Goal: Find specific page/section: Find specific page/section

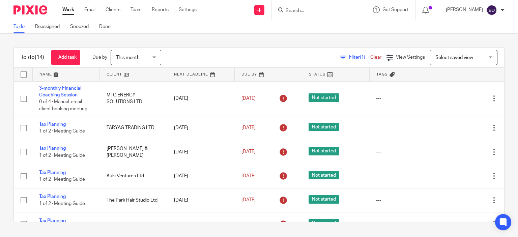
click at [292, 11] on input "Search" at bounding box center [315, 11] width 61 height 6
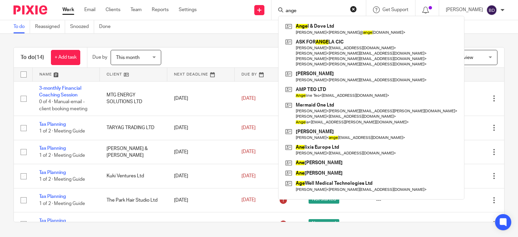
type input "ange"
click at [0, 111] on div "To do (14) + Add task Due by This month This month Today Tomorrow This week Nex…" at bounding box center [259, 135] width 518 height 202
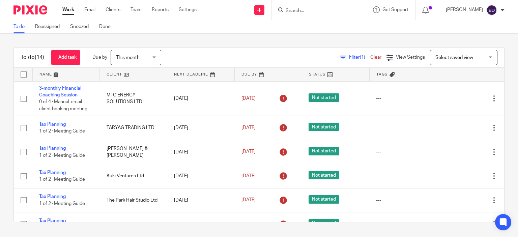
click at [324, 10] on input "Search" at bounding box center [315, 11] width 61 height 6
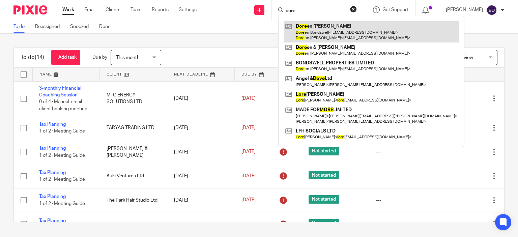
type input "dore"
click at [347, 27] on link at bounding box center [371, 31] width 175 height 21
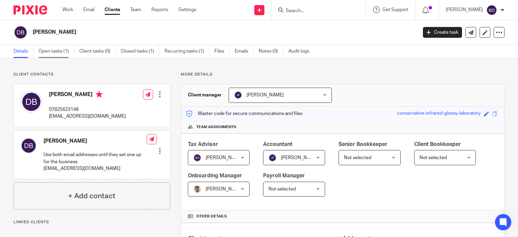
click at [56, 51] on link "Open tasks (1)" at bounding box center [56, 51] width 36 height 13
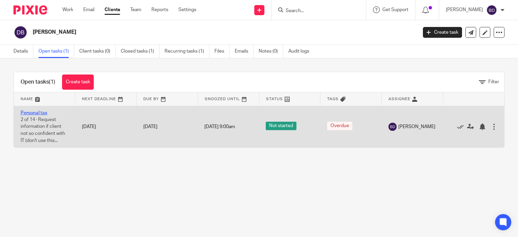
click at [43, 111] on link "Personal tax" at bounding box center [34, 113] width 27 height 5
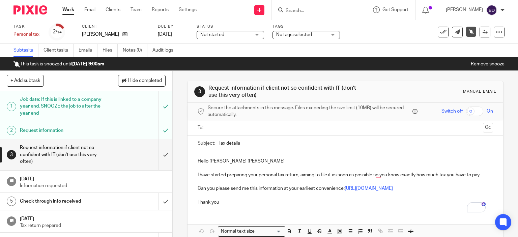
click at [315, 10] on input "Search" at bounding box center [315, 11] width 61 height 6
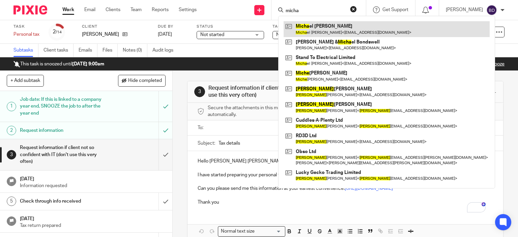
type input "micha"
click at [346, 31] on link at bounding box center [387, 29] width 206 height 16
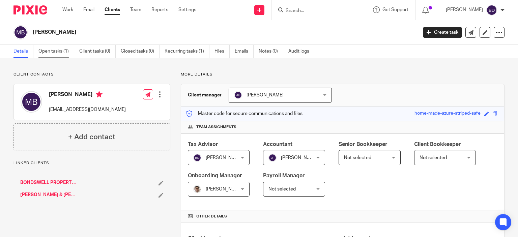
click at [59, 53] on link "Open tasks (1)" at bounding box center [56, 51] width 36 height 13
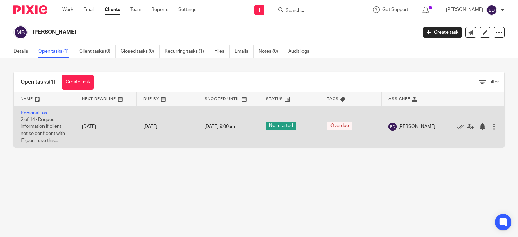
click at [30, 112] on link "Personal tax" at bounding box center [34, 113] width 27 height 5
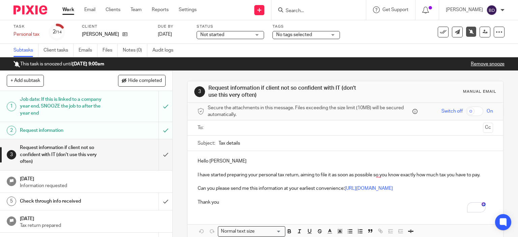
click at [69, 9] on link "Work" at bounding box center [68, 9] width 12 height 7
